Goal: Information Seeking & Learning: Learn about a topic

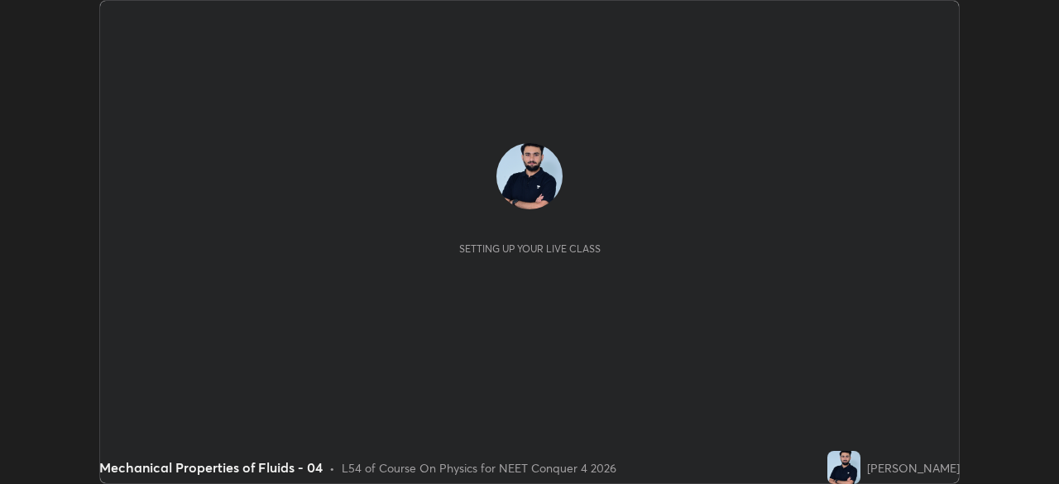
scroll to position [484, 1058]
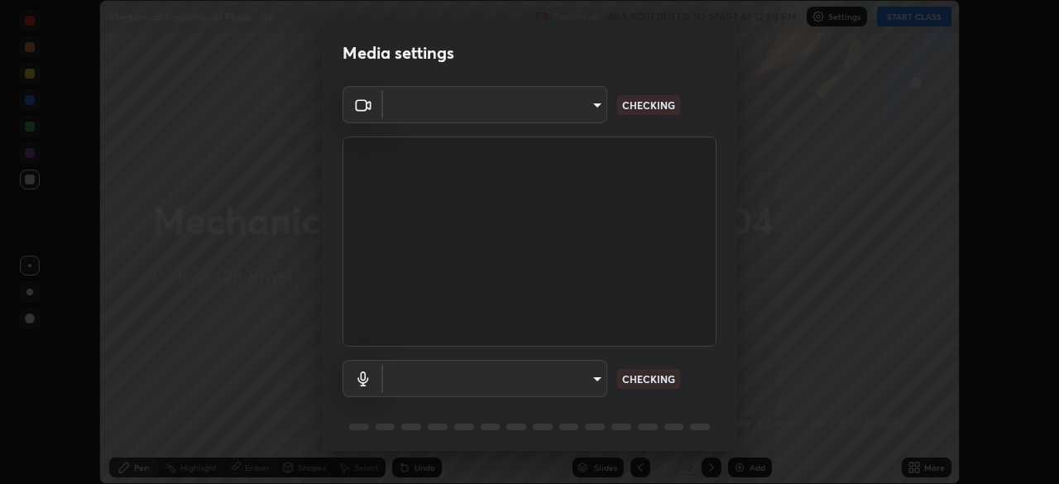
type input "c08bce05bf8d5aea718a1be68f52da0599af41aa0cc24399225b9d00f0db6711"
type input "f62e13f0dc2c211b2e31b7d04ee83dbf57bd85d8f499c87d3582929809dfa27d"
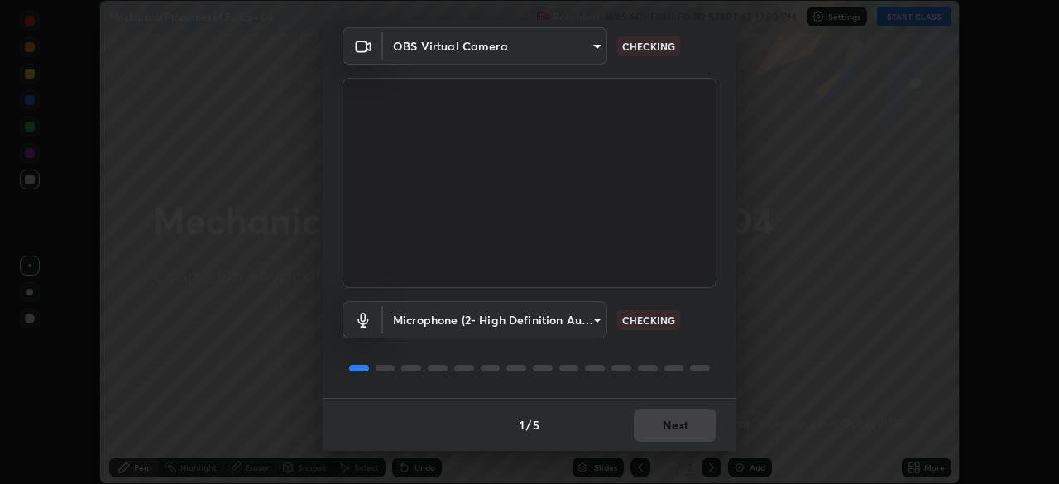
click at [696, 431] on div "1 / 5 Next" at bounding box center [530, 424] width 414 height 53
click at [693, 434] on div "1 / 5 Next" at bounding box center [530, 424] width 414 height 53
click at [692, 436] on div "1 / 5 Next" at bounding box center [530, 424] width 414 height 53
click at [693, 435] on div "1 / 5 Next" at bounding box center [530, 424] width 414 height 53
click at [695, 430] on div "1 / 5 Next" at bounding box center [530, 424] width 414 height 53
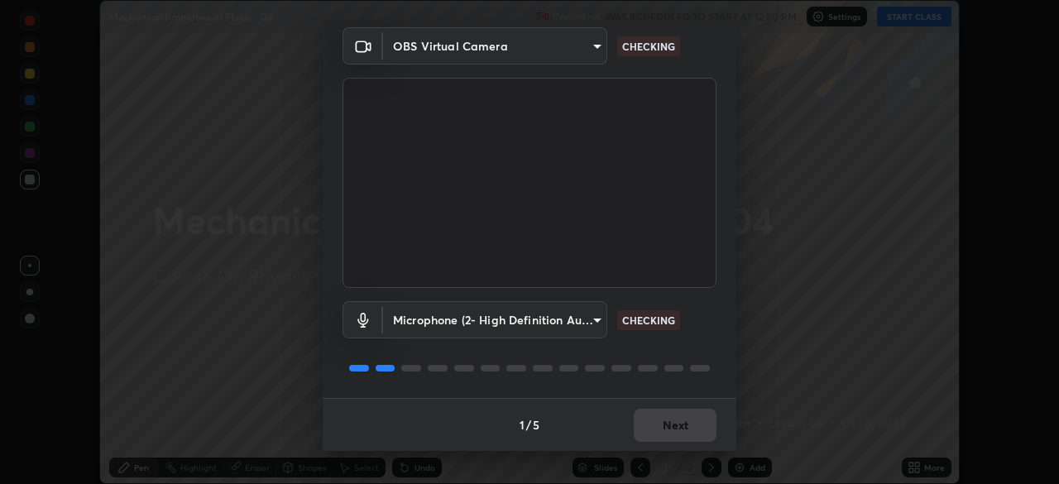
click at [695, 432] on div "1 / 5 Next" at bounding box center [530, 424] width 414 height 53
click at [693, 429] on div "1 / 5 Next" at bounding box center [530, 424] width 414 height 53
click at [693, 428] on div "1 / 5 Next" at bounding box center [530, 424] width 414 height 53
click at [691, 427] on div "1 / 5 Next" at bounding box center [530, 424] width 414 height 53
click at [691, 426] on div "1 / 5 Next" at bounding box center [530, 424] width 414 height 53
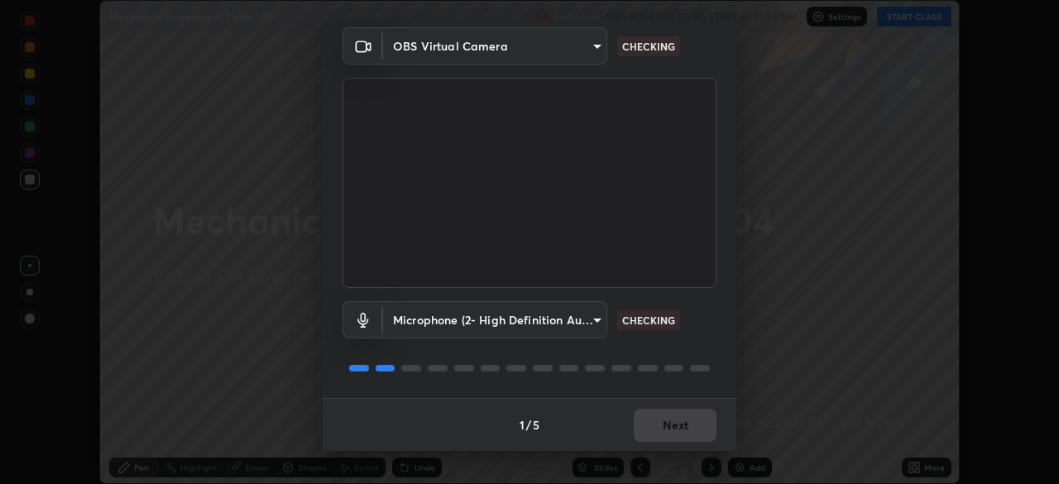
click at [689, 427] on div "1 / 5 Next" at bounding box center [530, 424] width 414 height 53
click at [688, 427] on div "1 / 5 Next" at bounding box center [530, 424] width 414 height 53
click at [686, 423] on div "1 / 5 Next" at bounding box center [530, 424] width 414 height 53
click at [684, 421] on div "1 / 5 Next" at bounding box center [530, 424] width 414 height 53
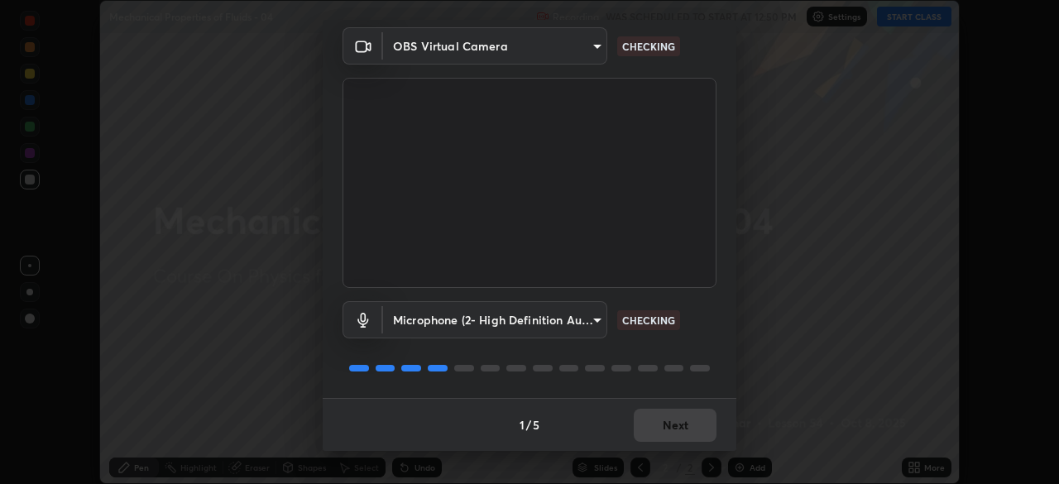
click at [677, 425] on div "1 / 5 Next" at bounding box center [530, 424] width 414 height 53
click at [668, 424] on div "1 / 5 Next" at bounding box center [530, 424] width 414 height 53
click at [665, 420] on div "1 / 5 Next" at bounding box center [530, 424] width 414 height 53
click at [665, 425] on div "1 / 5 Next" at bounding box center [530, 424] width 414 height 53
click at [670, 429] on div "1 / 5 Next" at bounding box center [530, 424] width 414 height 53
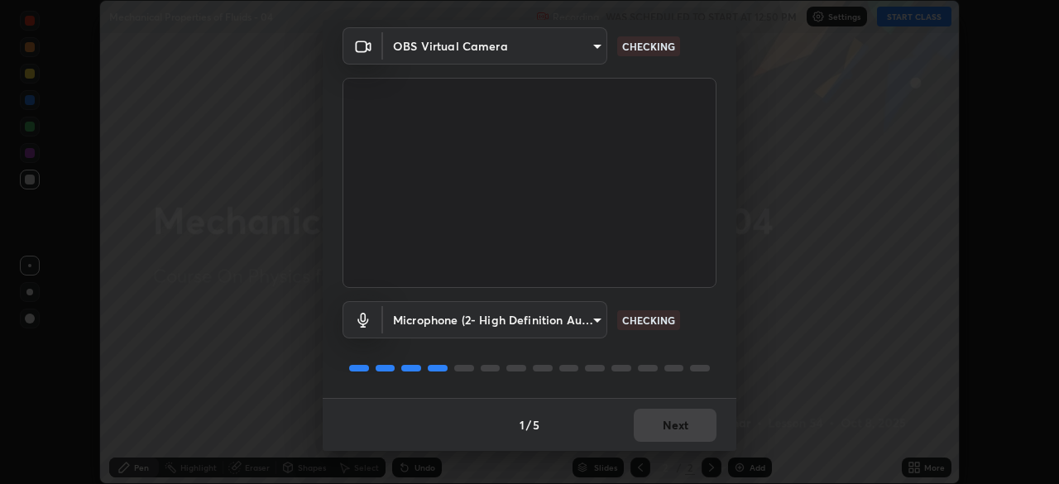
click at [671, 427] on div "1 / 5 Next" at bounding box center [530, 424] width 414 height 53
click at [673, 428] on div "1 / 5 Next" at bounding box center [530, 424] width 414 height 53
click at [674, 429] on div "1 / 5 Next" at bounding box center [530, 424] width 414 height 53
click at [674, 432] on div "1 / 5 Next" at bounding box center [530, 424] width 414 height 53
click at [673, 432] on div "1 / 5 Next" at bounding box center [530, 424] width 414 height 53
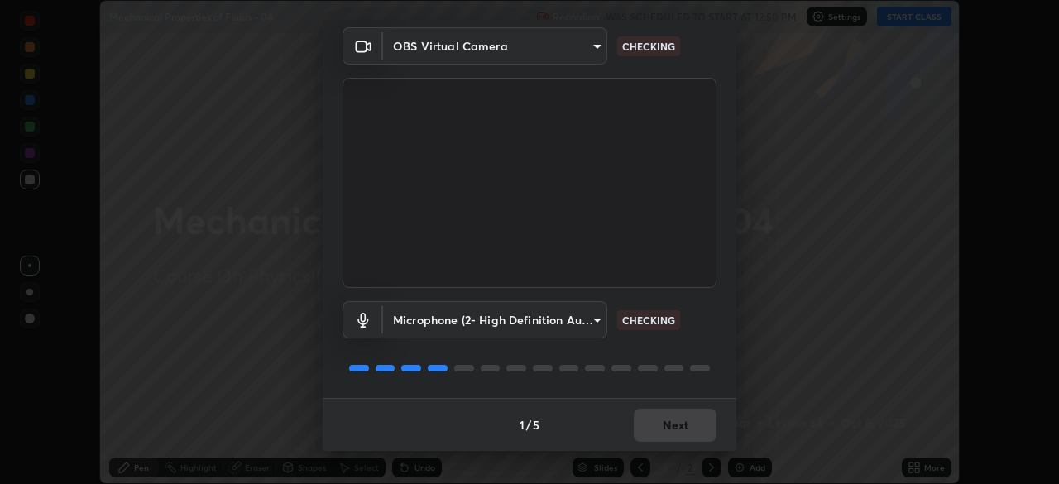
click at [672, 433] on div "1 / 5 Next" at bounding box center [530, 424] width 414 height 53
click at [672, 434] on div "1 / 5 Next" at bounding box center [530, 424] width 414 height 53
click at [675, 432] on div "1 / 5 Next" at bounding box center [530, 424] width 414 height 53
click at [674, 428] on div "1 / 5 Next" at bounding box center [530, 424] width 414 height 53
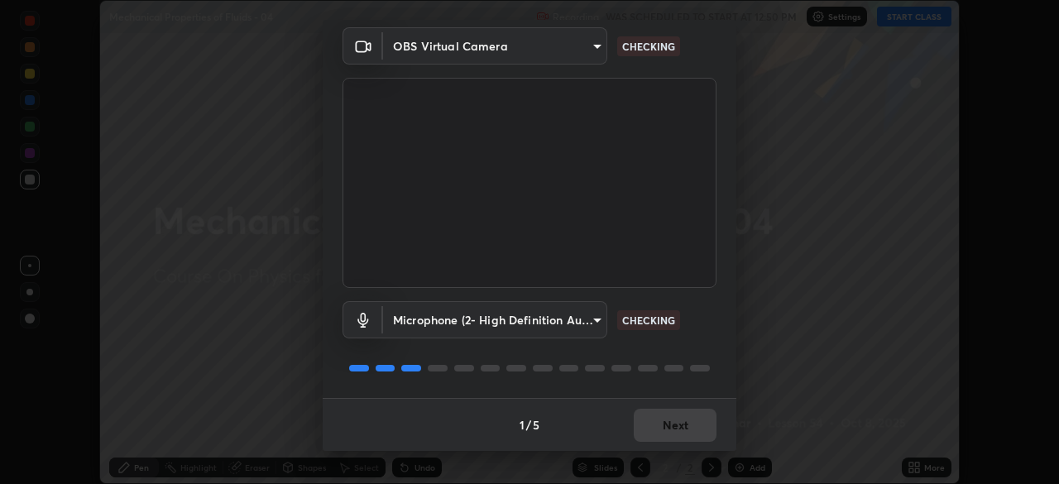
click at [670, 427] on div "1 / 5 Next" at bounding box center [530, 424] width 414 height 53
click at [669, 429] on div "1 / 5 Next" at bounding box center [530, 424] width 414 height 53
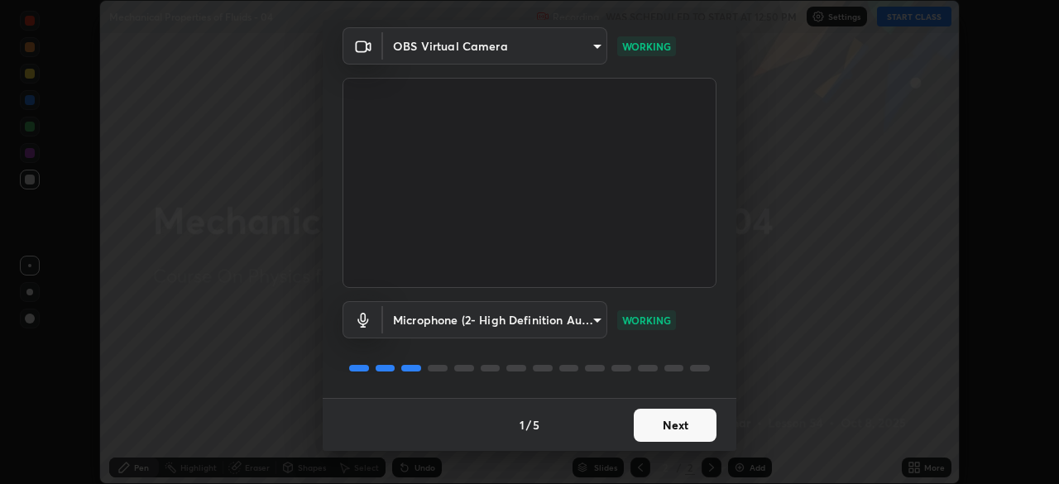
click at [669, 429] on button "Next" at bounding box center [675, 425] width 83 height 33
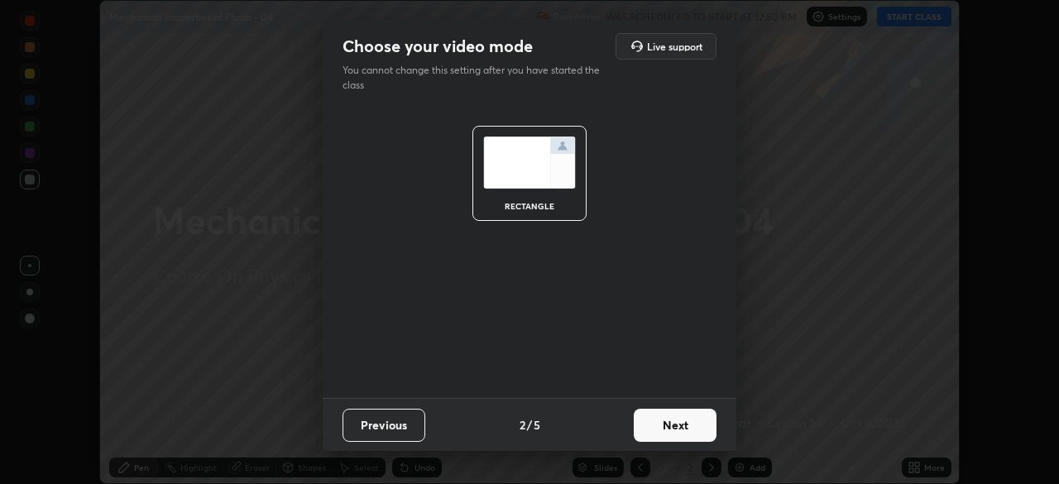
click at [674, 427] on button "Next" at bounding box center [675, 425] width 83 height 33
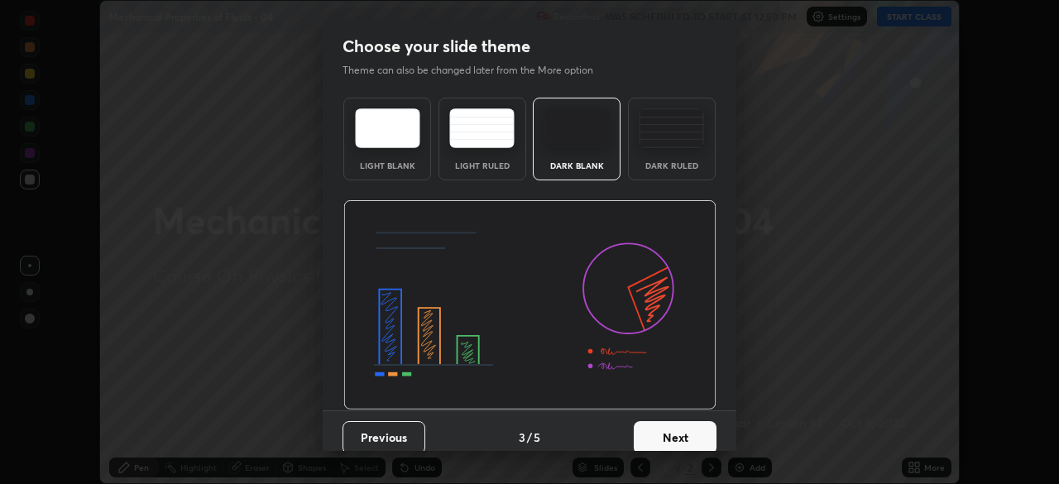
click at [675, 428] on button "Next" at bounding box center [675, 437] width 83 height 33
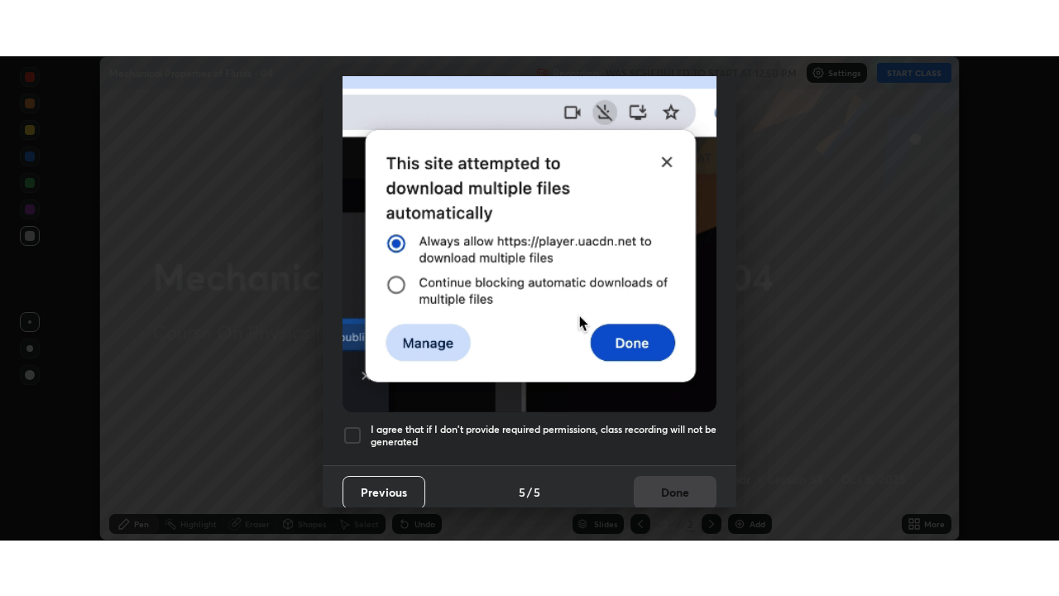
scroll to position [396, 0]
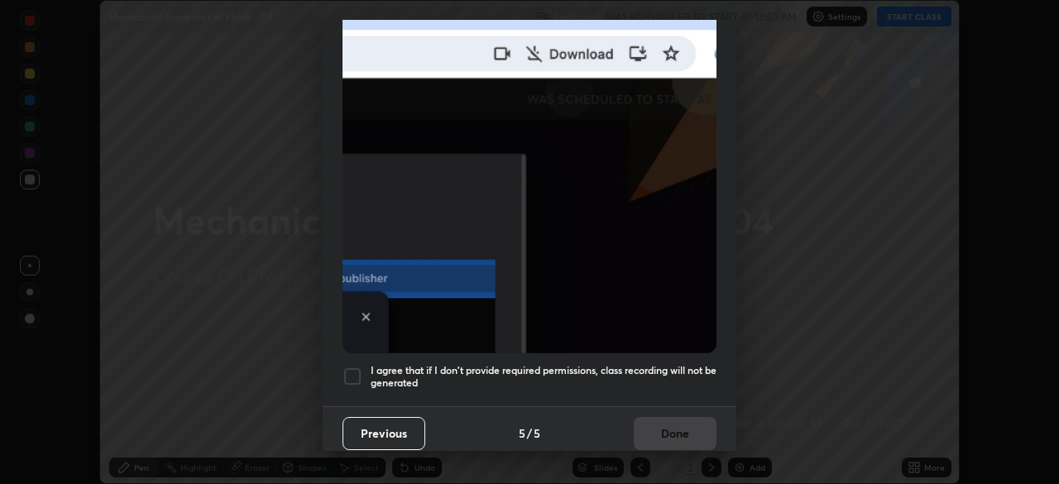
click at [663, 367] on h5 "I agree that if I don't provide required permissions, class recording will not …" at bounding box center [544, 377] width 346 height 26
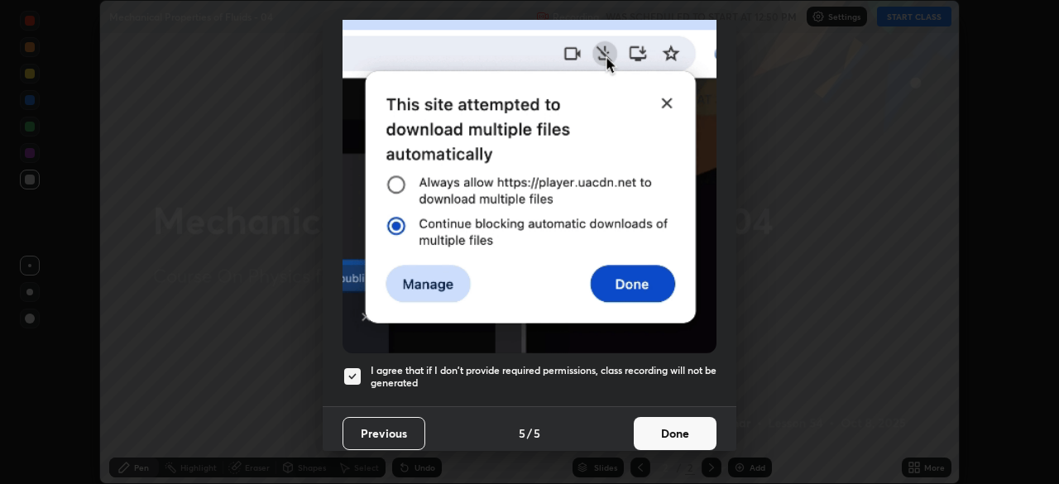
click at [671, 417] on button "Done" at bounding box center [675, 433] width 83 height 33
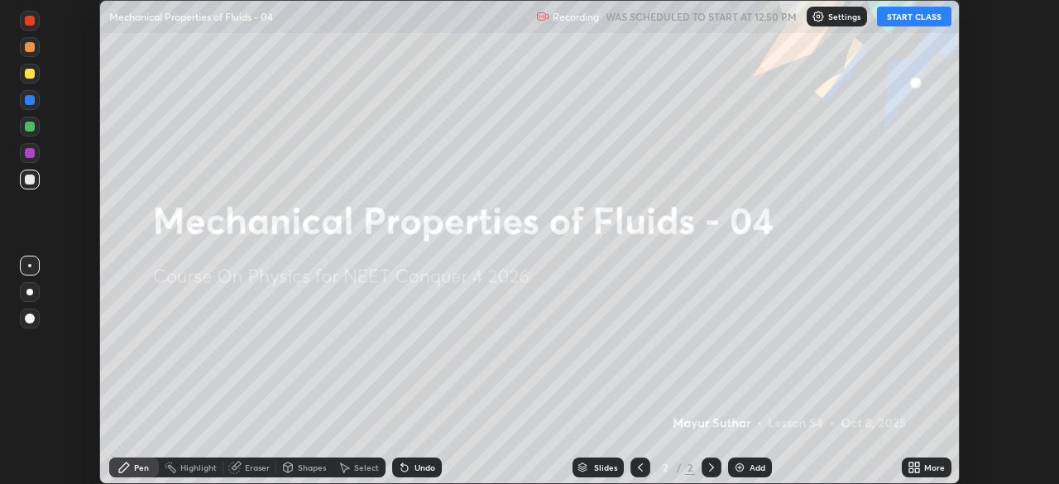
click at [925, 460] on div "More" at bounding box center [927, 468] width 50 height 20
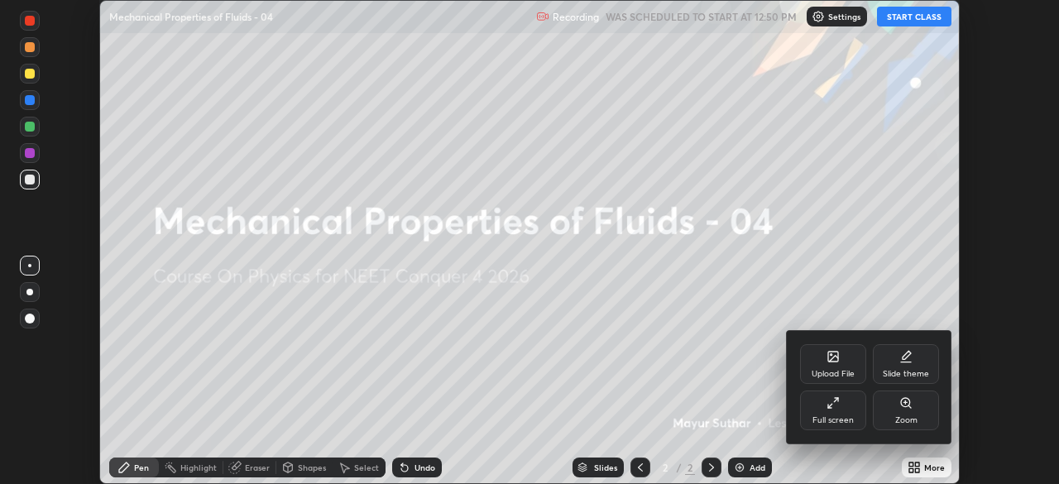
click at [840, 410] on div "Full screen" at bounding box center [833, 411] width 66 height 40
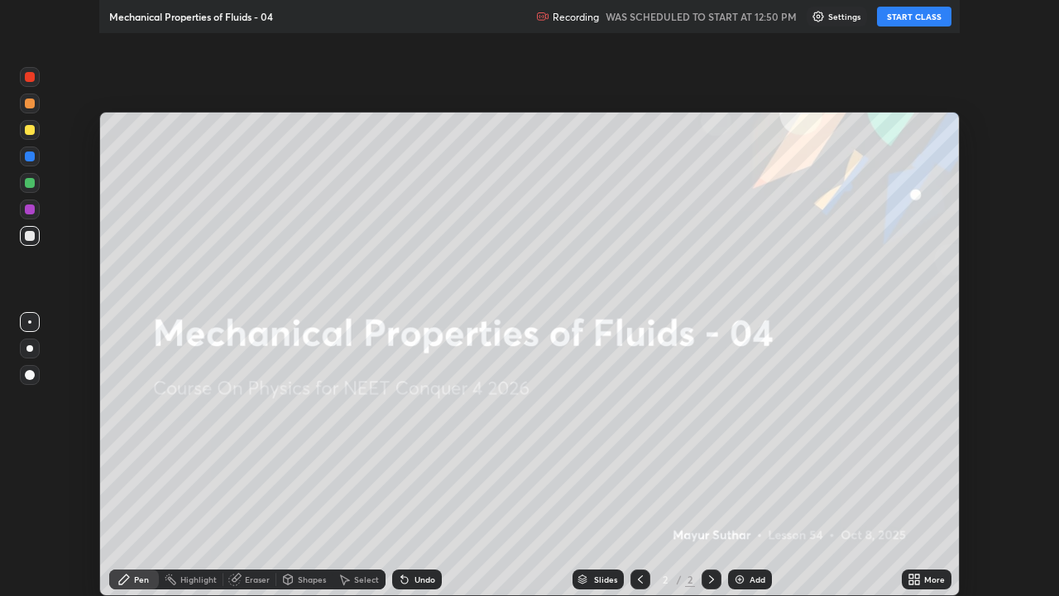
scroll to position [596, 1059]
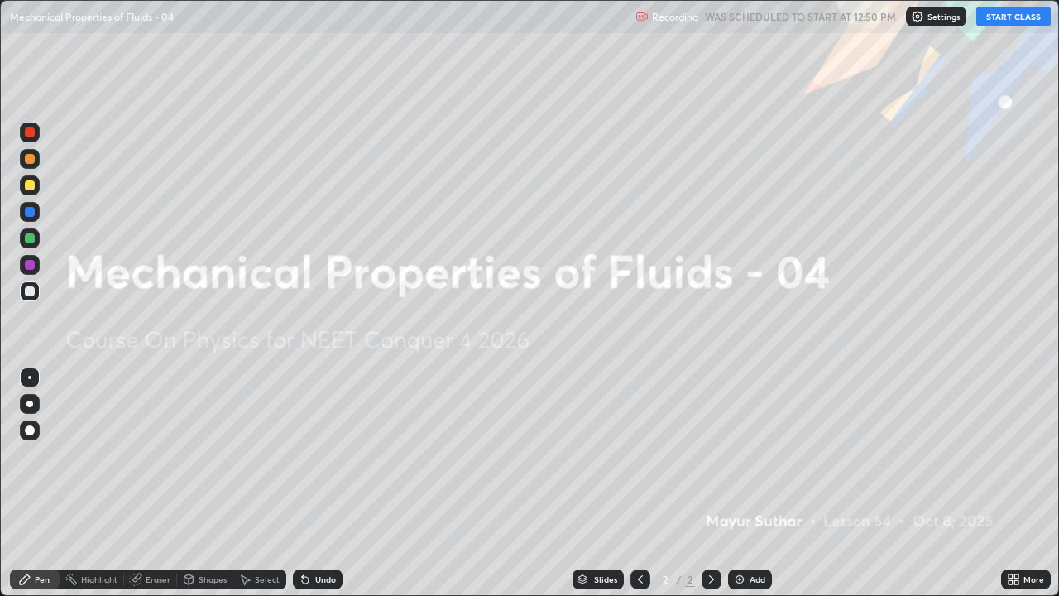
click at [1018, 21] on button "START CLASS" at bounding box center [1014, 17] width 74 height 20
click at [36, 425] on div at bounding box center [30, 430] width 20 height 20
click at [30, 429] on div at bounding box center [30, 430] width 10 height 10
click at [741, 483] on img at bounding box center [739, 579] width 13 height 13
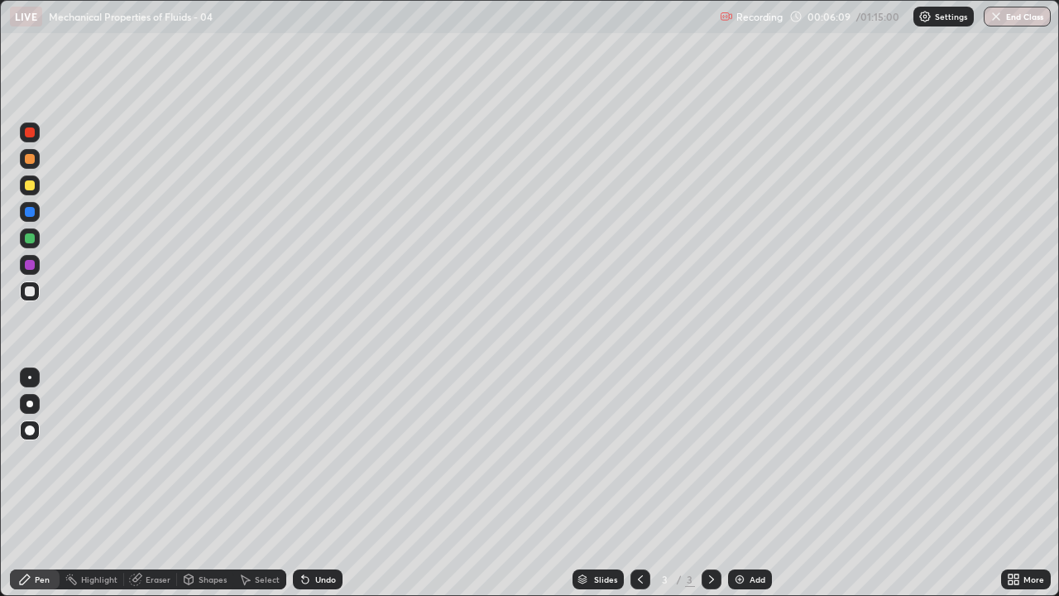
click at [316, 483] on div "Undo" at bounding box center [325, 579] width 21 height 8
click at [30, 266] on div at bounding box center [30, 265] width 10 height 10
click at [319, 483] on div "Undo" at bounding box center [325, 579] width 21 height 8
click at [316, 483] on div "Undo" at bounding box center [325, 579] width 21 height 8
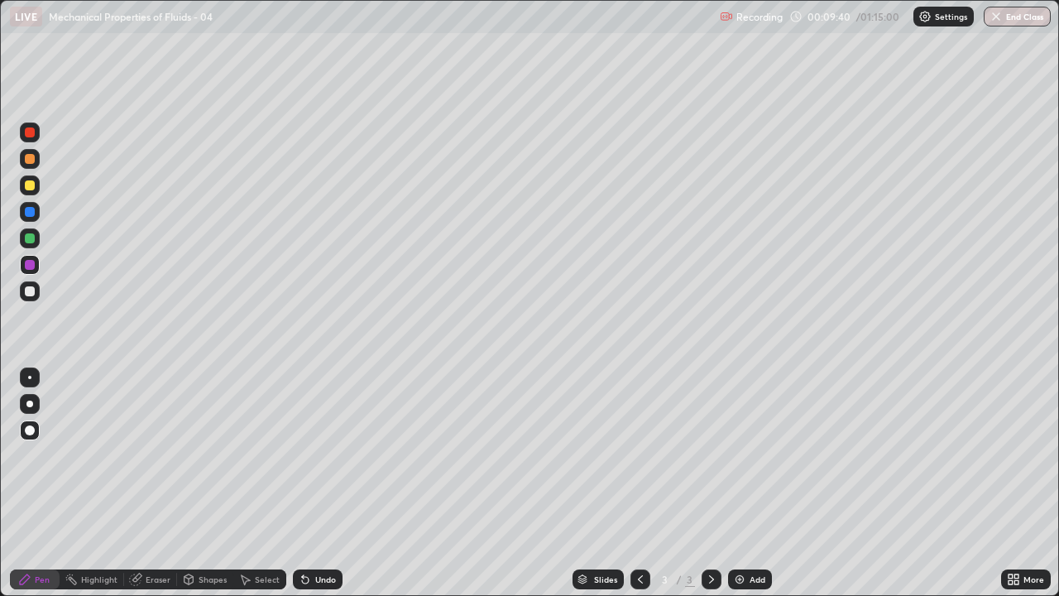
click at [33, 163] on div at bounding box center [30, 159] width 20 height 20
click at [741, 483] on img at bounding box center [739, 579] width 13 height 13
click at [36, 292] on div at bounding box center [30, 291] width 20 height 20
click at [311, 483] on div "Undo" at bounding box center [318, 579] width 50 height 20
click at [315, 483] on div "Undo" at bounding box center [325, 579] width 21 height 8
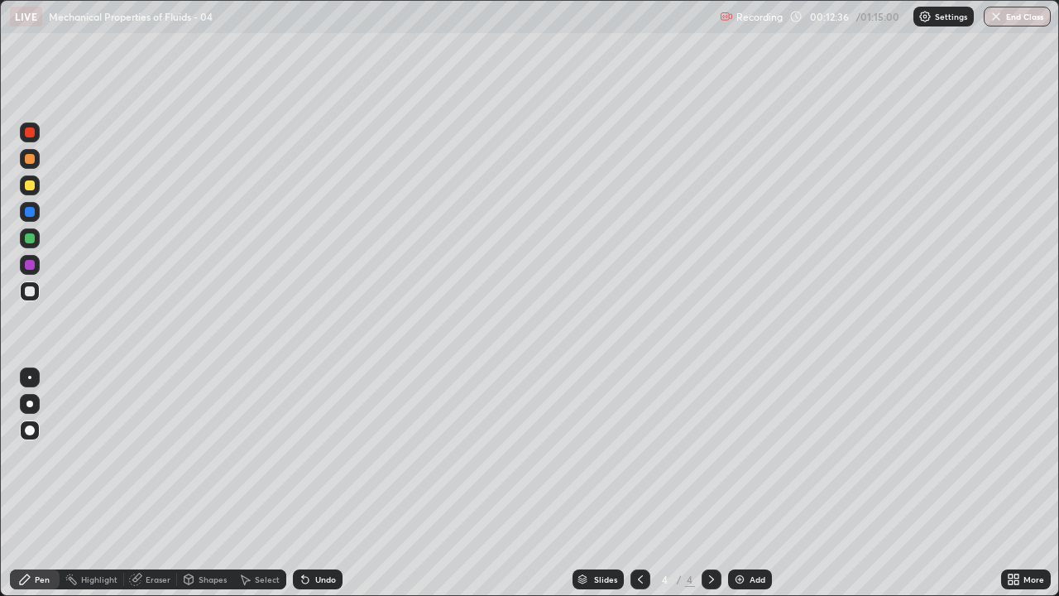
click at [31, 241] on div at bounding box center [30, 238] width 10 height 10
click at [34, 289] on div at bounding box center [30, 291] width 10 height 10
click at [312, 483] on div "Undo" at bounding box center [318, 579] width 50 height 20
click at [30, 264] on div at bounding box center [30, 265] width 10 height 10
click at [321, 483] on div "Undo" at bounding box center [325, 579] width 21 height 8
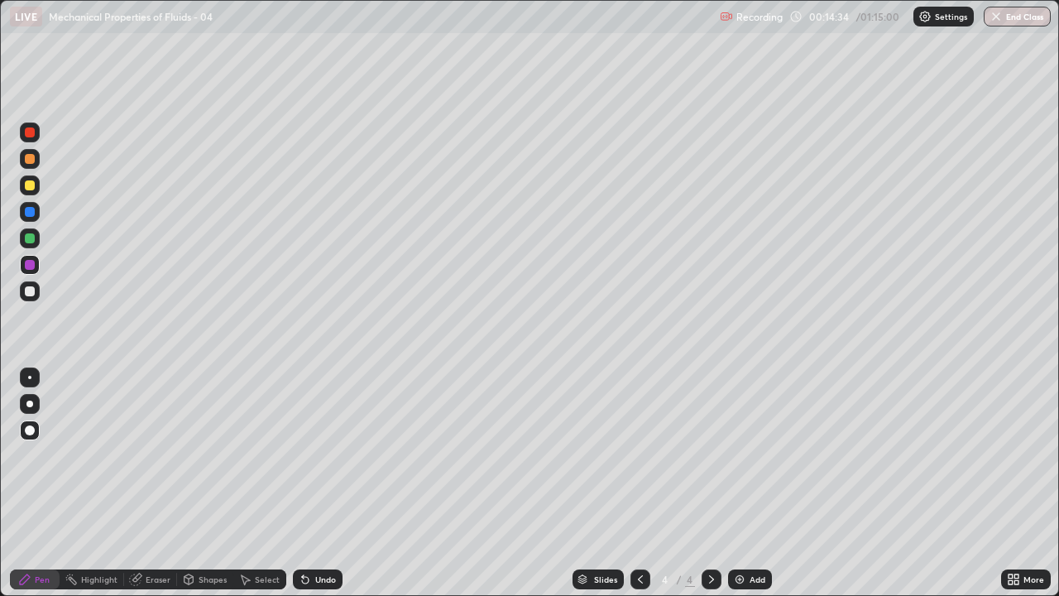
click at [30, 188] on div at bounding box center [30, 185] width 10 height 10
click at [27, 158] on div at bounding box center [30, 159] width 10 height 10
click at [744, 483] on img at bounding box center [739, 579] width 13 height 13
click at [30, 294] on div at bounding box center [30, 291] width 10 height 10
click at [31, 159] on div at bounding box center [30, 159] width 10 height 10
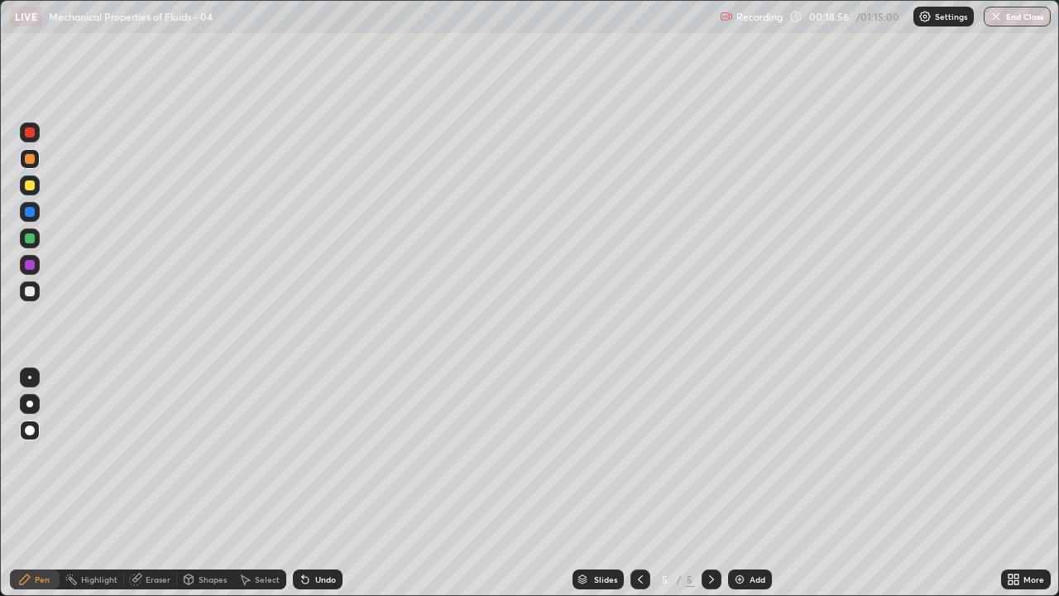
click at [31, 241] on div at bounding box center [30, 238] width 10 height 10
click at [319, 483] on div "Undo" at bounding box center [318, 579] width 50 height 20
click at [316, 483] on div "Undo" at bounding box center [325, 579] width 21 height 8
click at [31, 211] on div at bounding box center [30, 212] width 10 height 10
click at [34, 265] on div at bounding box center [30, 265] width 10 height 10
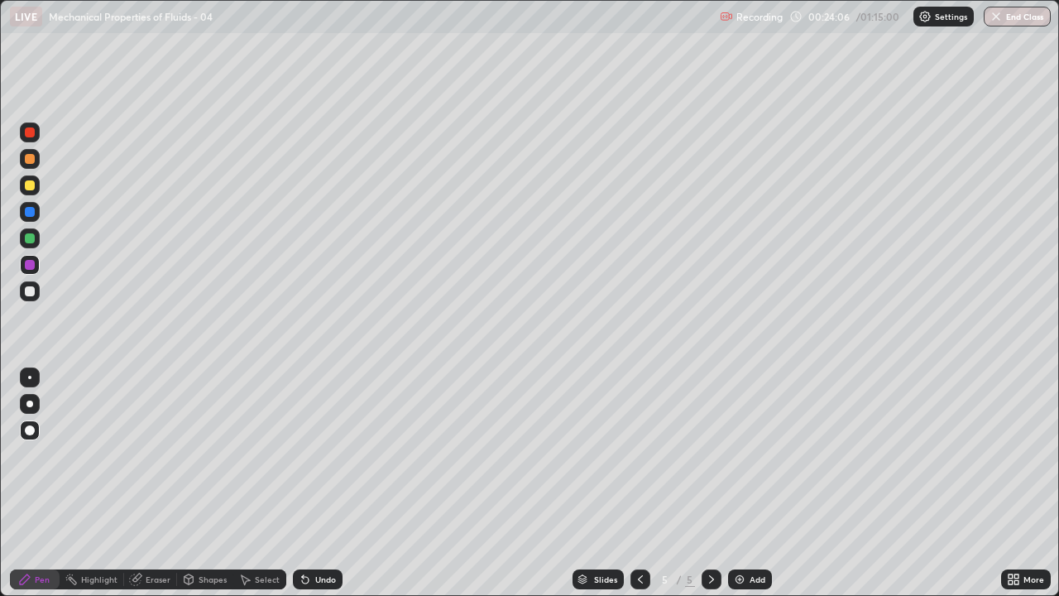
click at [744, 483] on div "Add" at bounding box center [750, 579] width 44 height 20
click at [33, 292] on div at bounding box center [30, 291] width 10 height 10
click at [322, 483] on div "Undo" at bounding box center [318, 579] width 50 height 20
click at [321, 483] on div "Undo" at bounding box center [325, 579] width 21 height 8
click at [156, 483] on div "Eraser" at bounding box center [158, 579] width 25 height 8
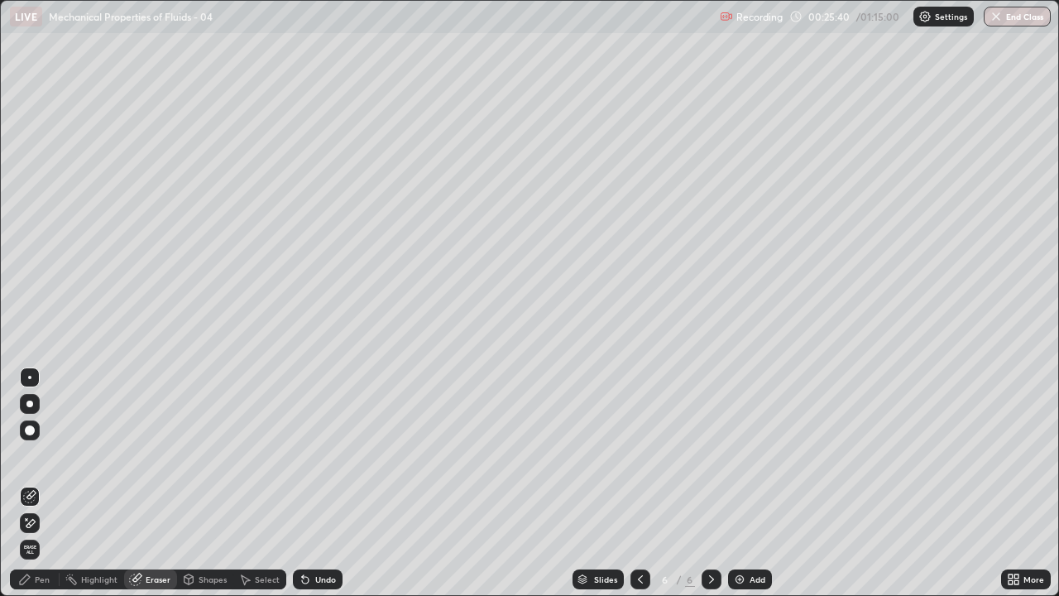
click at [23, 483] on icon at bounding box center [25, 579] width 10 height 10
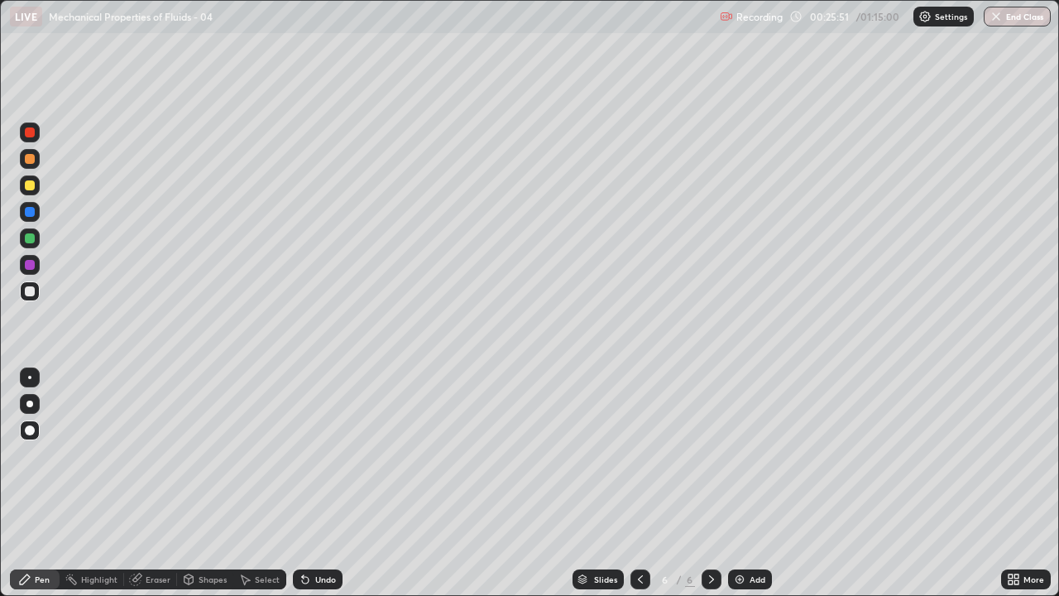
click at [31, 139] on div at bounding box center [30, 132] width 20 height 20
click at [638, 483] on icon at bounding box center [640, 579] width 13 height 13
click at [710, 483] on icon at bounding box center [711, 579] width 13 height 13
click at [709, 483] on icon at bounding box center [711, 579] width 5 height 8
click at [708, 483] on icon at bounding box center [711, 579] width 13 height 13
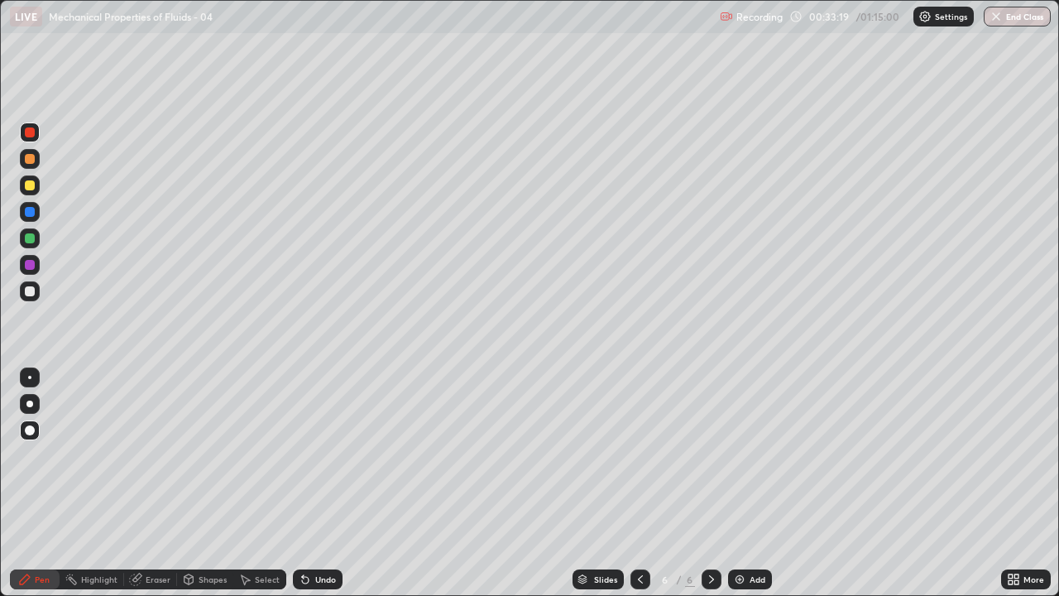
click at [31, 267] on div at bounding box center [30, 265] width 10 height 10
click at [316, 483] on div "Undo" at bounding box center [325, 579] width 21 height 8
click at [319, 483] on div "Undo" at bounding box center [325, 579] width 21 height 8
click at [317, 483] on div "Undo" at bounding box center [325, 579] width 21 height 8
click at [320, 483] on div "Undo" at bounding box center [325, 579] width 21 height 8
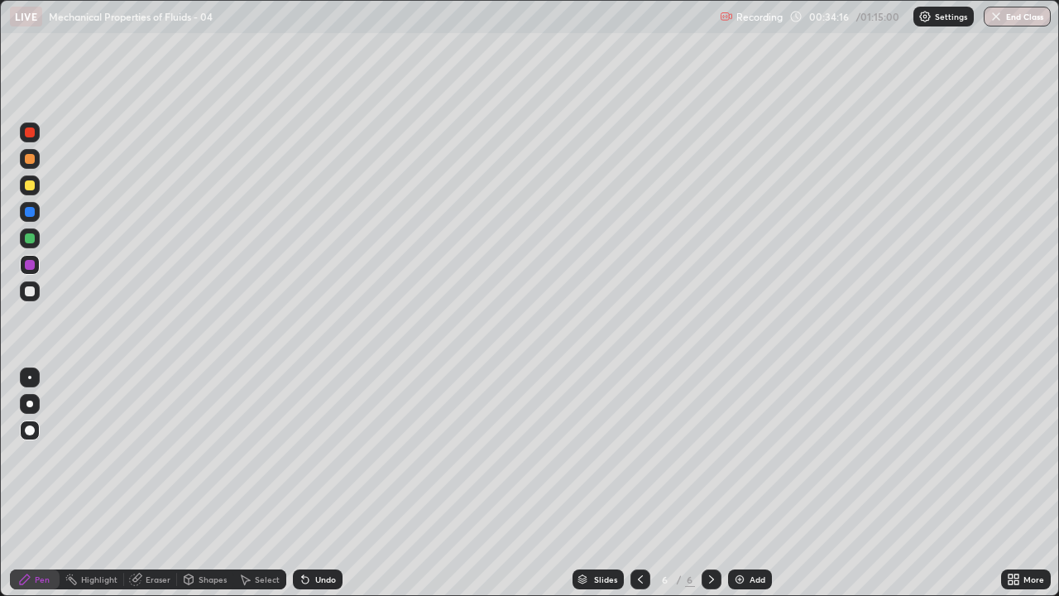
click at [319, 483] on div "Undo" at bounding box center [318, 579] width 50 height 20
click at [31, 291] on div at bounding box center [30, 291] width 10 height 10
click at [734, 483] on img at bounding box center [739, 579] width 13 height 13
click at [31, 291] on div at bounding box center [30, 291] width 10 height 10
click at [315, 483] on div "Undo" at bounding box center [325, 579] width 21 height 8
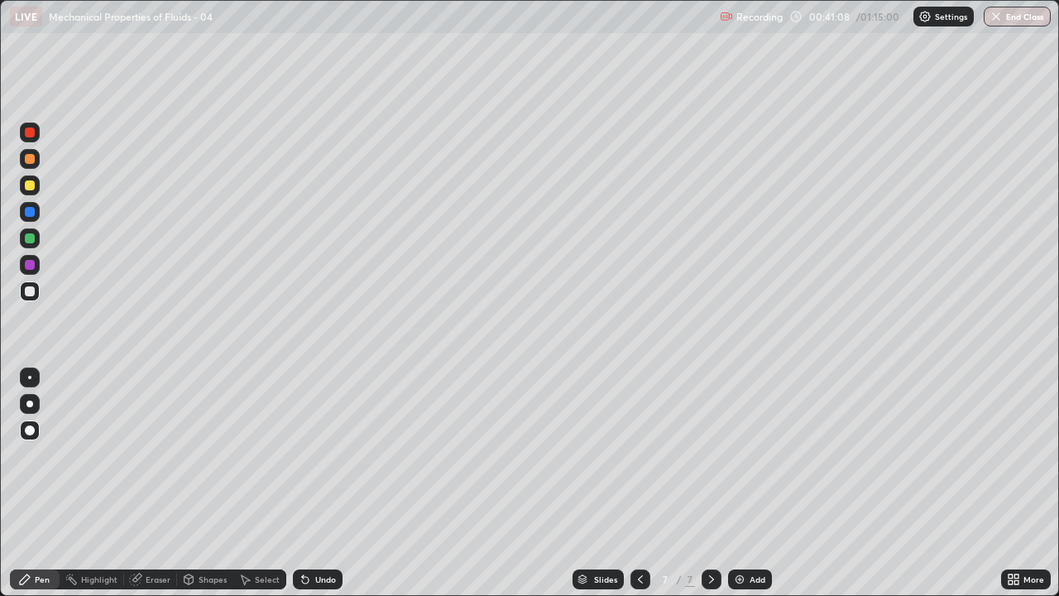
click at [161, 483] on div "Eraser" at bounding box center [158, 579] width 25 height 8
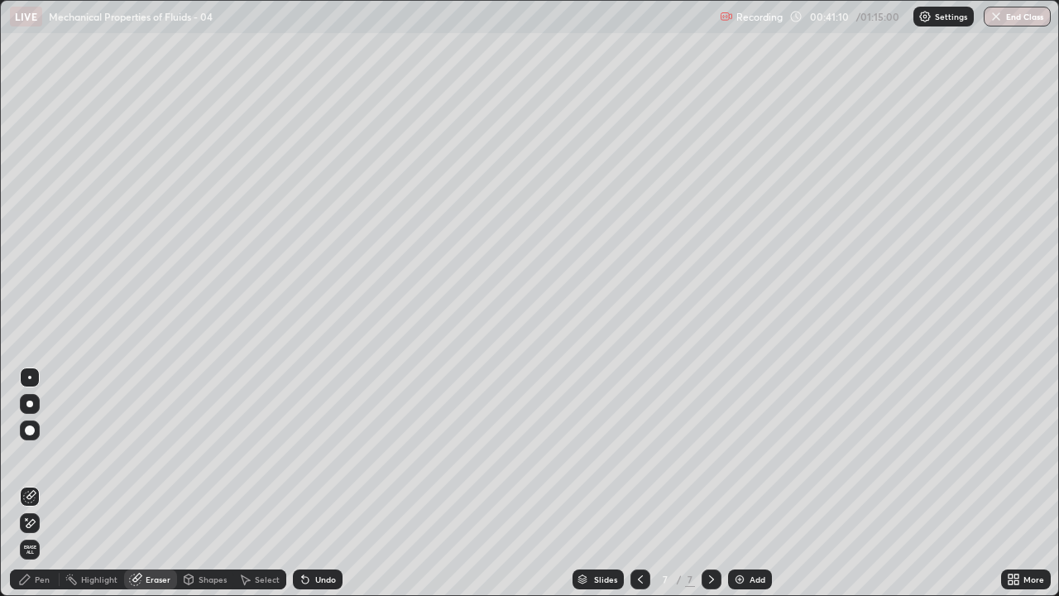
click at [34, 483] on div "Pen" at bounding box center [35, 579] width 50 height 20
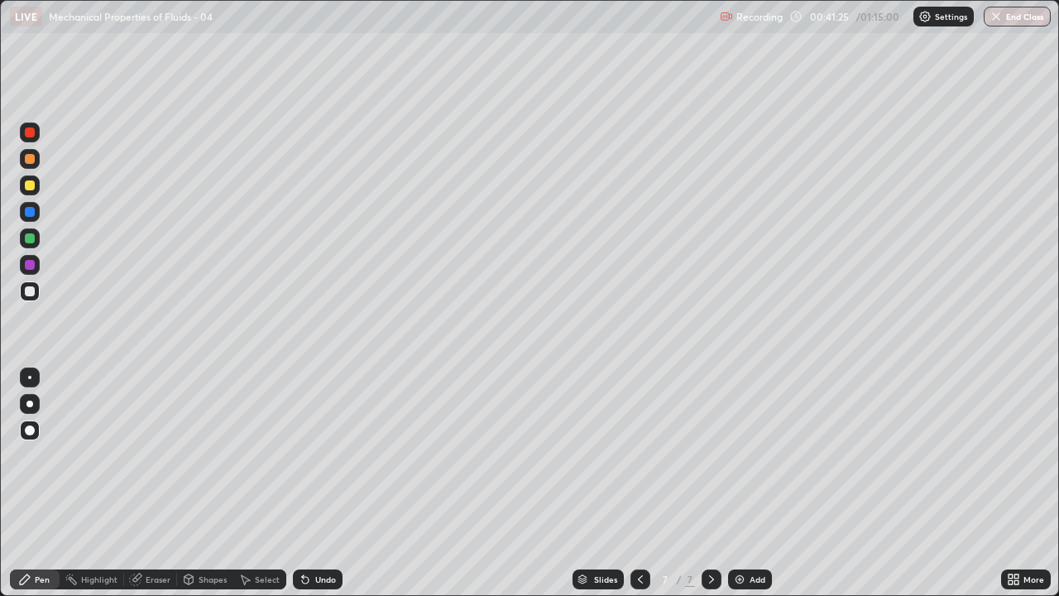
click at [32, 187] on div at bounding box center [30, 185] width 10 height 10
click at [30, 238] on div at bounding box center [30, 238] width 10 height 10
click at [30, 213] on div at bounding box center [30, 212] width 10 height 10
click at [756, 483] on div "Add" at bounding box center [758, 579] width 16 height 8
click at [34, 290] on div at bounding box center [30, 291] width 10 height 10
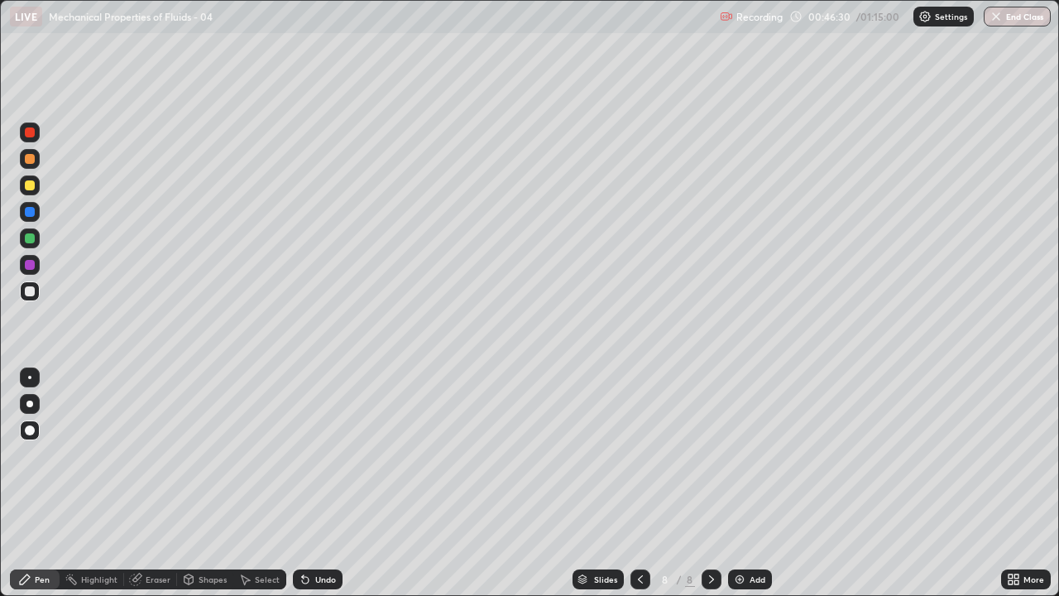
click at [32, 213] on div at bounding box center [30, 212] width 10 height 10
click at [324, 483] on div "Undo" at bounding box center [325, 579] width 21 height 8
click at [318, 483] on div "Undo" at bounding box center [325, 579] width 21 height 8
click at [30, 236] on div at bounding box center [30, 238] width 10 height 10
click at [38, 187] on div at bounding box center [30, 185] width 20 height 20
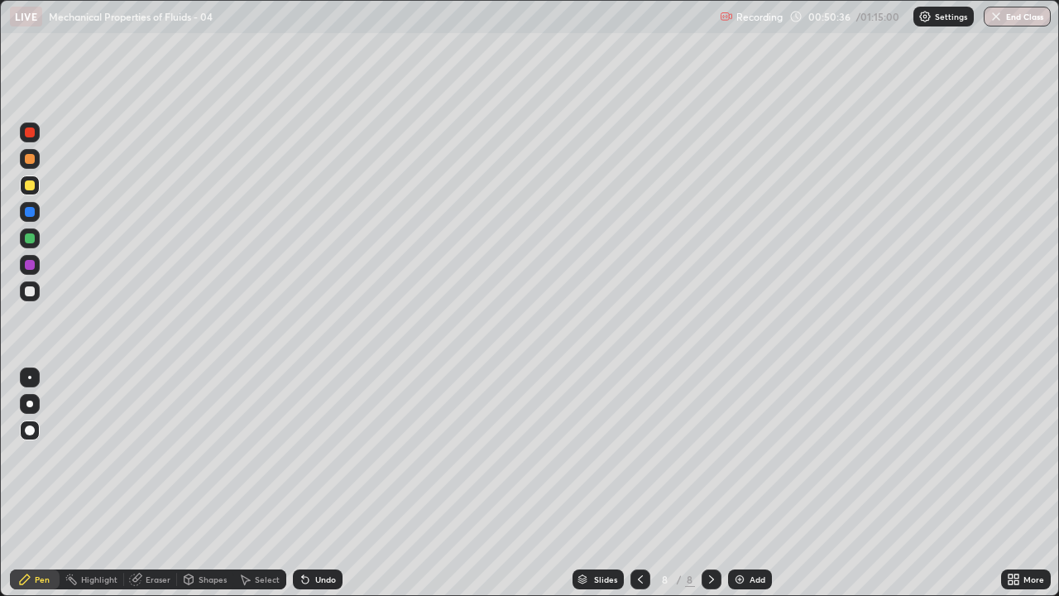
click at [31, 139] on div at bounding box center [30, 132] width 20 height 20
click at [751, 483] on div "Add" at bounding box center [750, 579] width 44 height 20
click at [27, 288] on div at bounding box center [30, 291] width 10 height 10
click at [310, 483] on icon at bounding box center [305, 579] width 13 height 13
click at [315, 483] on div "Undo" at bounding box center [325, 579] width 21 height 8
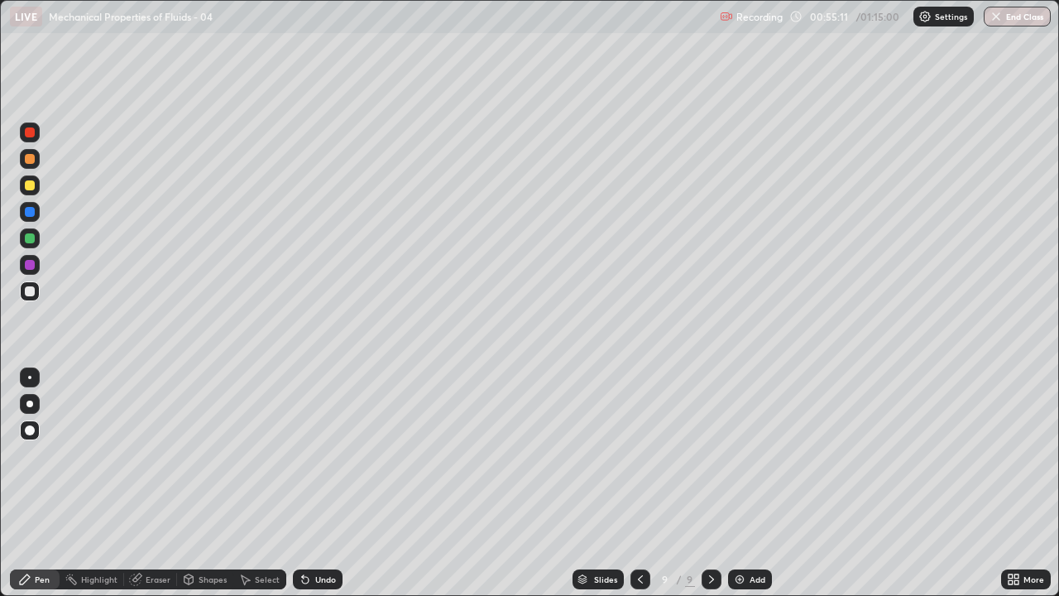
click at [319, 483] on div "Undo" at bounding box center [318, 579] width 50 height 20
click at [315, 483] on div "Undo" at bounding box center [325, 579] width 21 height 8
click at [302, 483] on icon at bounding box center [305, 580] width 7 height 7
click at [29, 269] on div at bounding box center [30, 265] width 10 height 10
click at [311, 483] on div "Undo" at bounding box center [318, 579] width 50 height 20
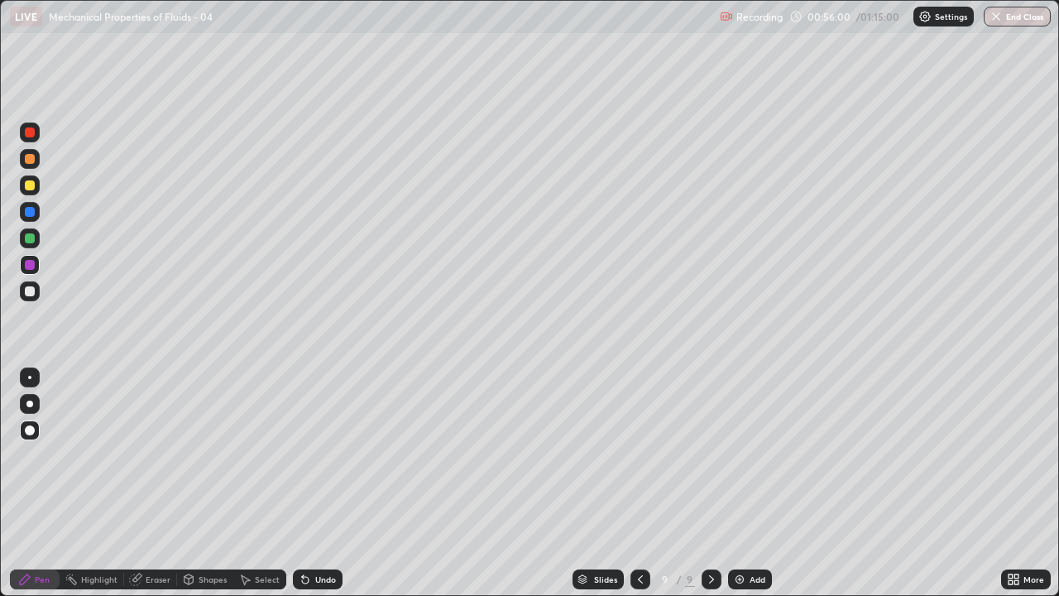
click at [31, 242] on div at bounding box center [30, 238] width 10 height 10
click at [312, 483] on div "Undo" at bounding box center [318, 579] width 50 height 20
click at [329, 483] on div "Undo" at bounding box center [318, 579] width 50 height 20
click at [29, 285] on div at bounding box center [30, 291] width 20 height 20
click at [31, 214] on div at bounding box center [30, 212] width 10 height 10
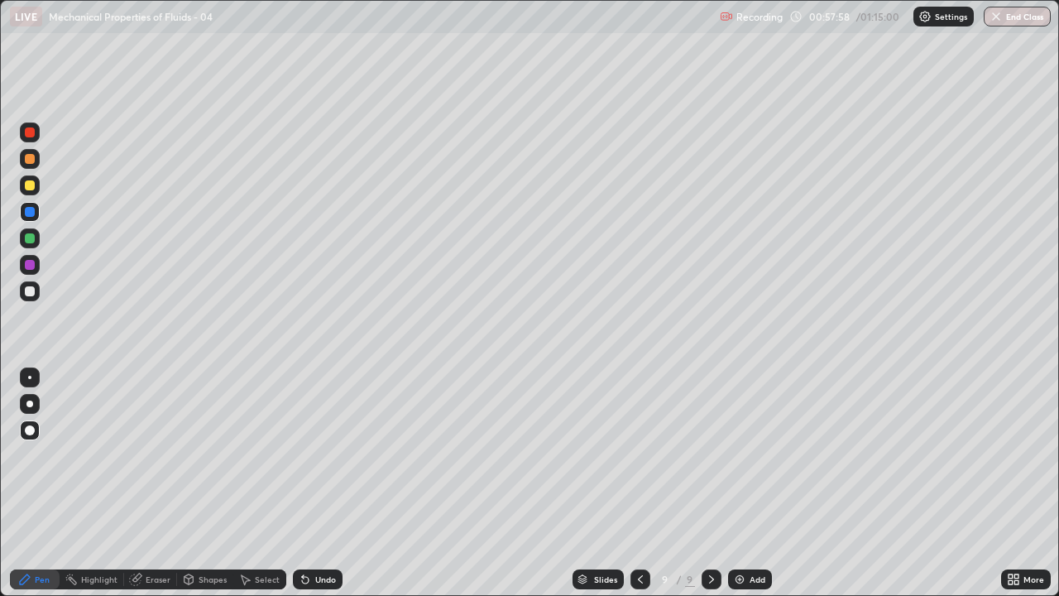
click at [31, 295] on div at bounding box center [30, 291] width 10 height 10
click at [743, 483] on img at bounding box center [739, 579] width 13 height 13
click at [28, 291] on div at bounding box center [30, 291] width 10 height 10
click at [30, 237] on div at bounding box center [30, 238] width 10 height 10
click at [32, 212] on div at bounding box center [30, 212] width 10 height 10
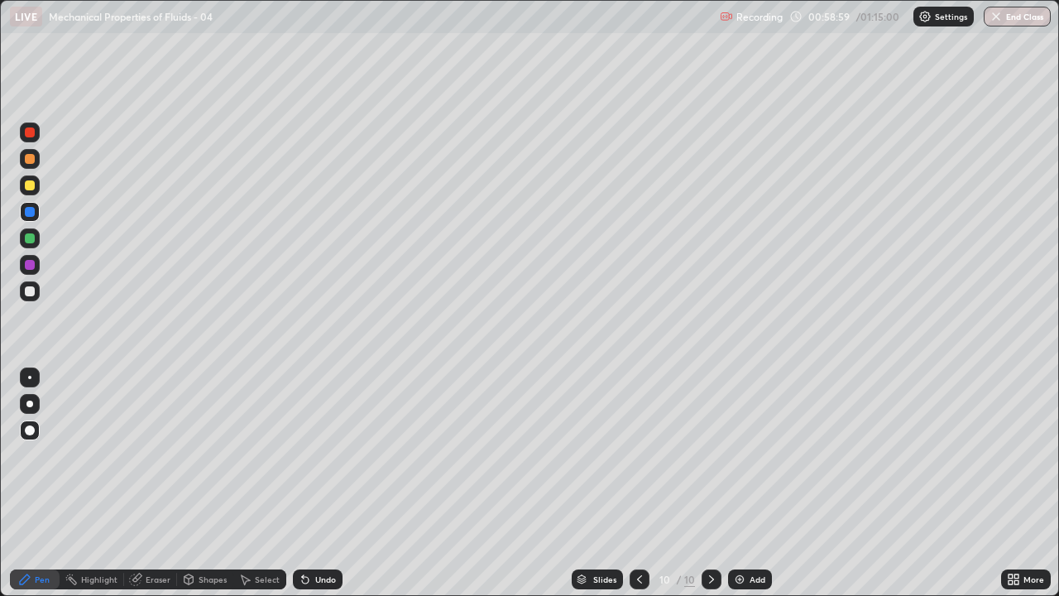
click at [31, 290] on div at bounding box center [30, 291] width 10 height 10
click at [31, 185] on div at bounding box center [30, 185] width 10 height 10
click at [30, 234] on div at bounding box center [30, 238] width 10 height 10
click at [34, 215] on div at bounding box center [30, 212] width 10 height 10
click at [31, 268] on div at bounding box center [30, 265] width 10 height 10
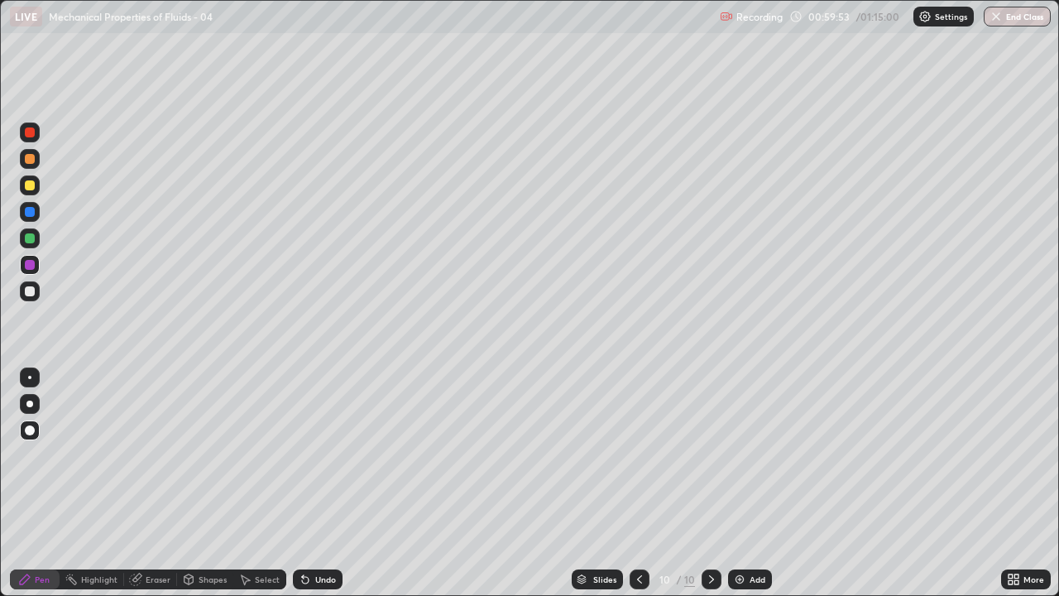
click at [36, 130] on div at bounding box center [30, 132] width 20 height 20
click at [303, 483] on icon at bounding box center [305, 580] width 7 height 7
click at [29, 266] on div at bounding box center [30, 265] width 10 height 10
click at [30, 186] on div at bounding box center [30, 185] width 10 height 10
click at [28, 156] on div at bounding box center [30, 159] width 10 height 10
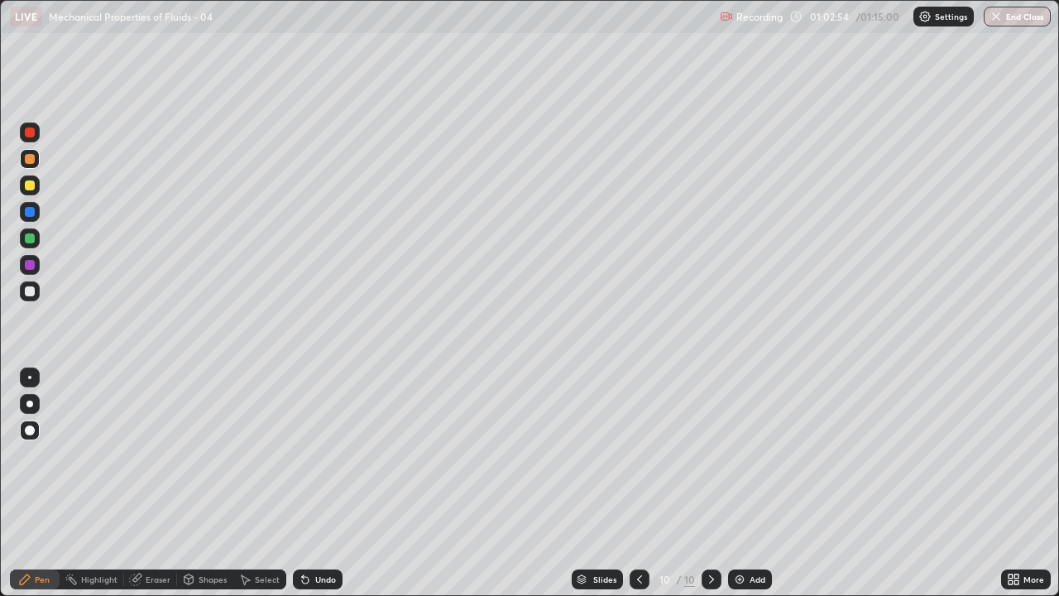
click at [31, 218] on div at bounding box center [30, 212] width 20 height 20
click at [993, 22] on img "button" at bounding box center [996, 16] width 13 height 13
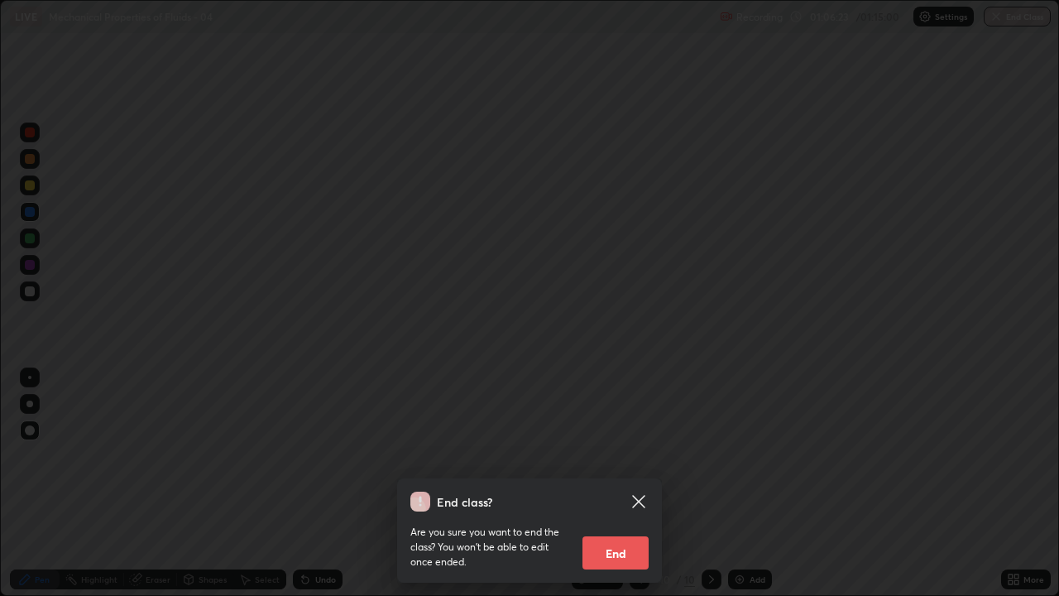
click at [617, 483] on button "End" at bounding box center [616, 552] width 66 height 33
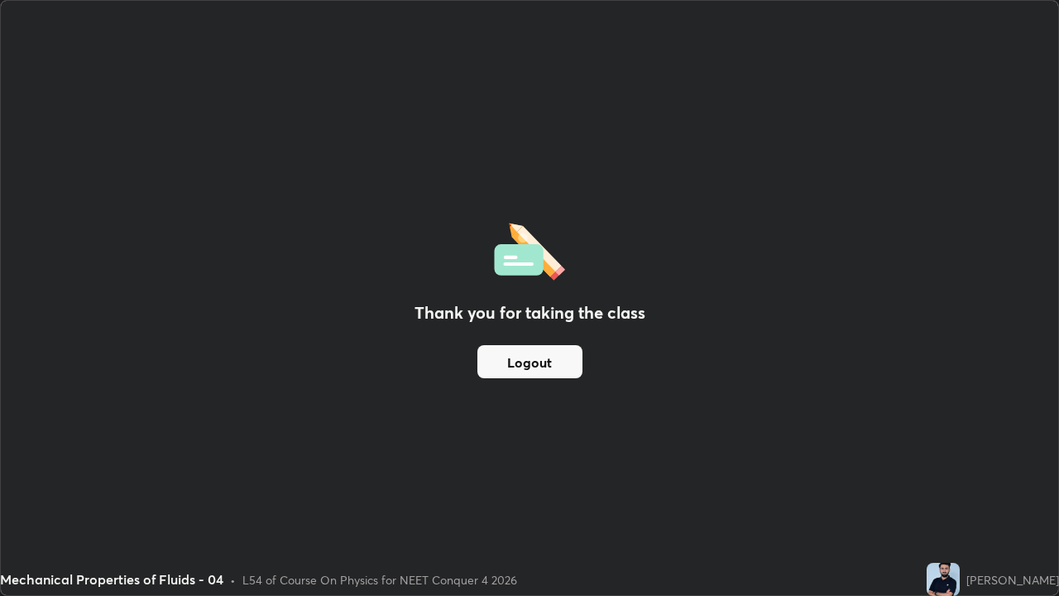
click at [516, 376] on button "Logout" at bounding box center [529, 361] width 105 height 33
click at [505, 355] on button "Logout" at bounding box center [529, 361] width 105 height 33
click at [527, 364] on button "Logout" at bounding box center [529, 361] width 105 height 33
click at [541, 362] on button "Logout" at bounding box center [529, 361] width 105 height 33
